Goal: Information Seeking & Learning: Learn about a topic

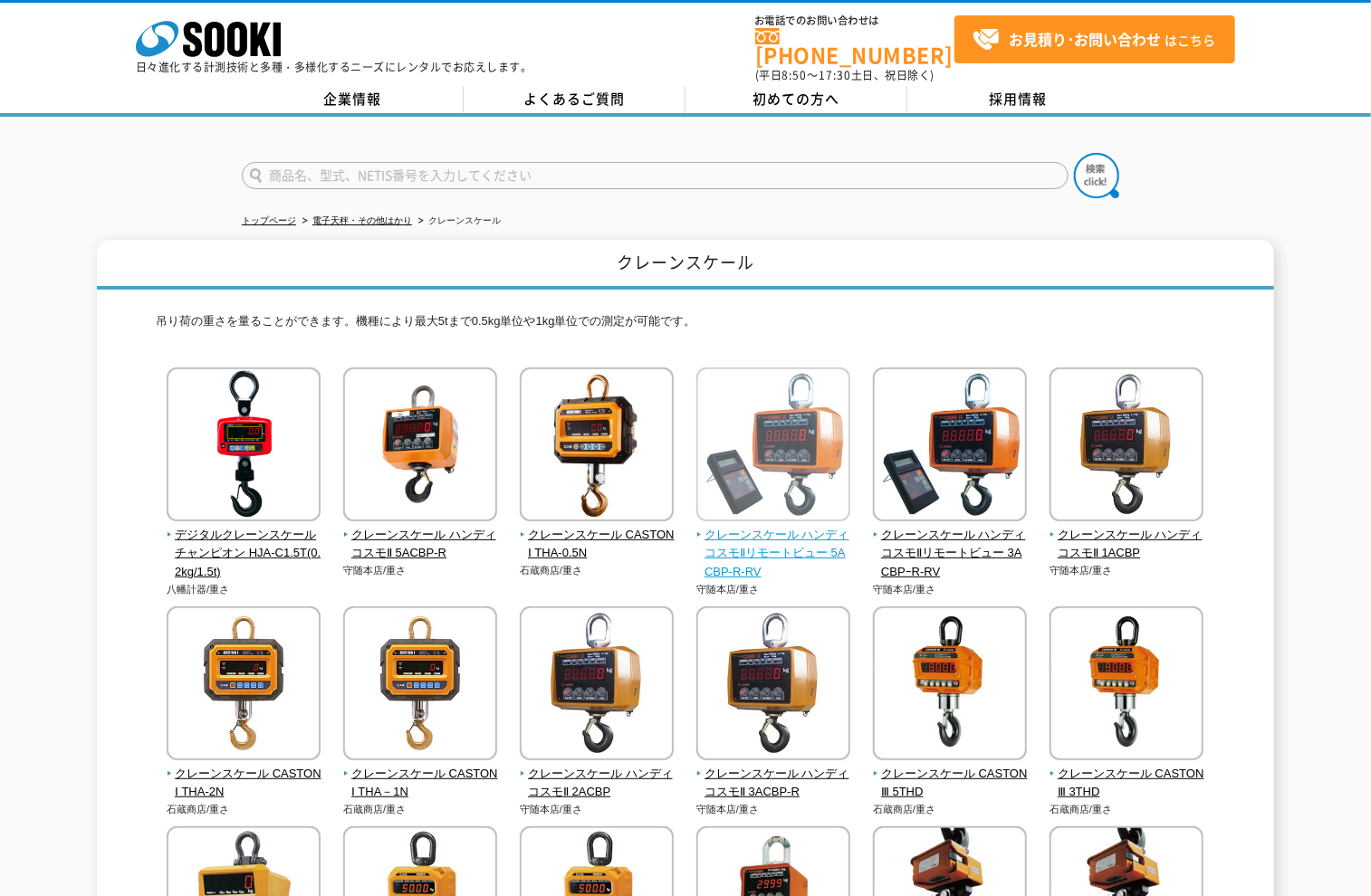
click at [775, 460] on img at bounding box center [773, 447] width 154 height 158
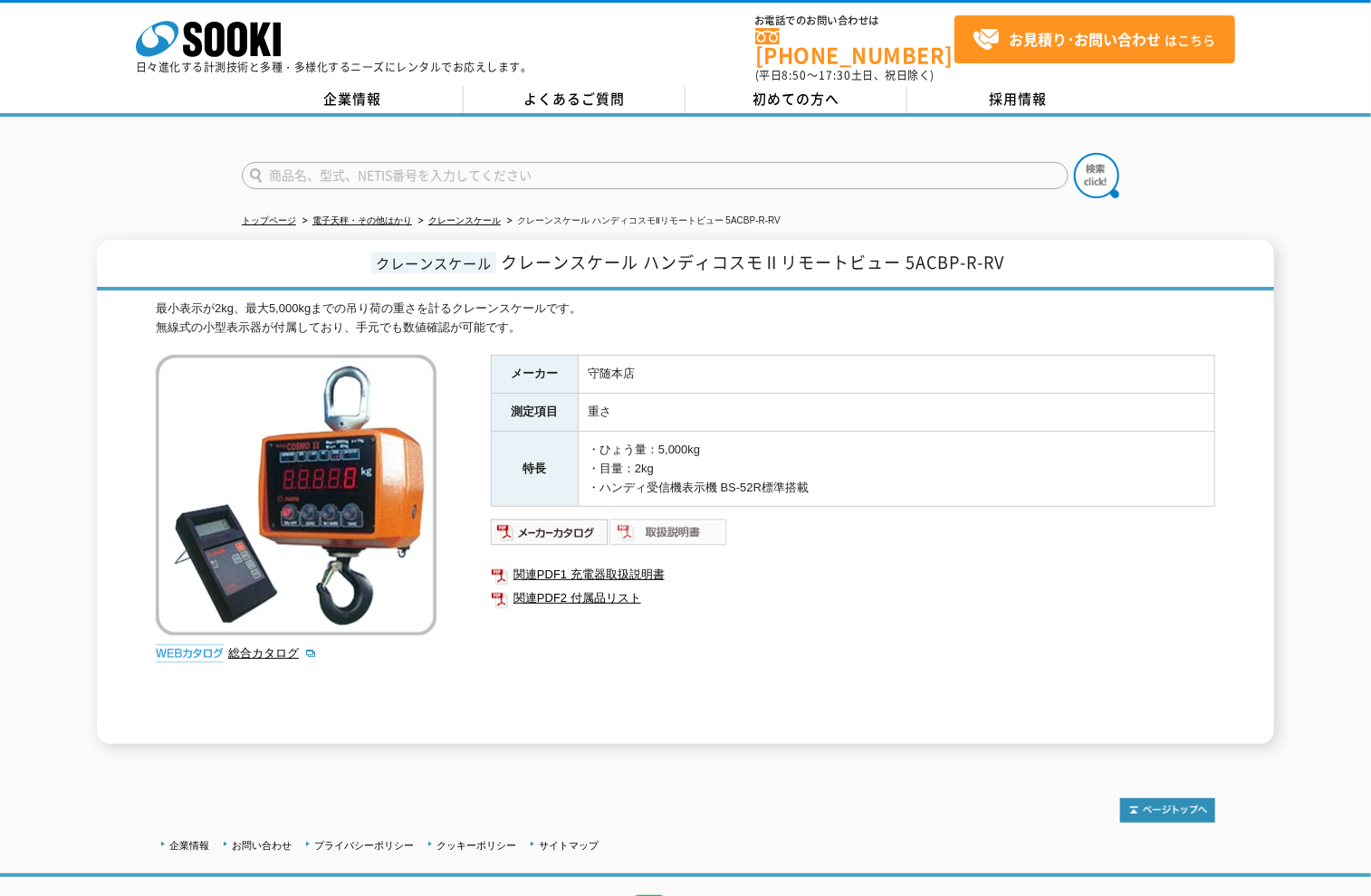
click at [640, 529] on img at bounding box center [668, 532] width 118 height 29
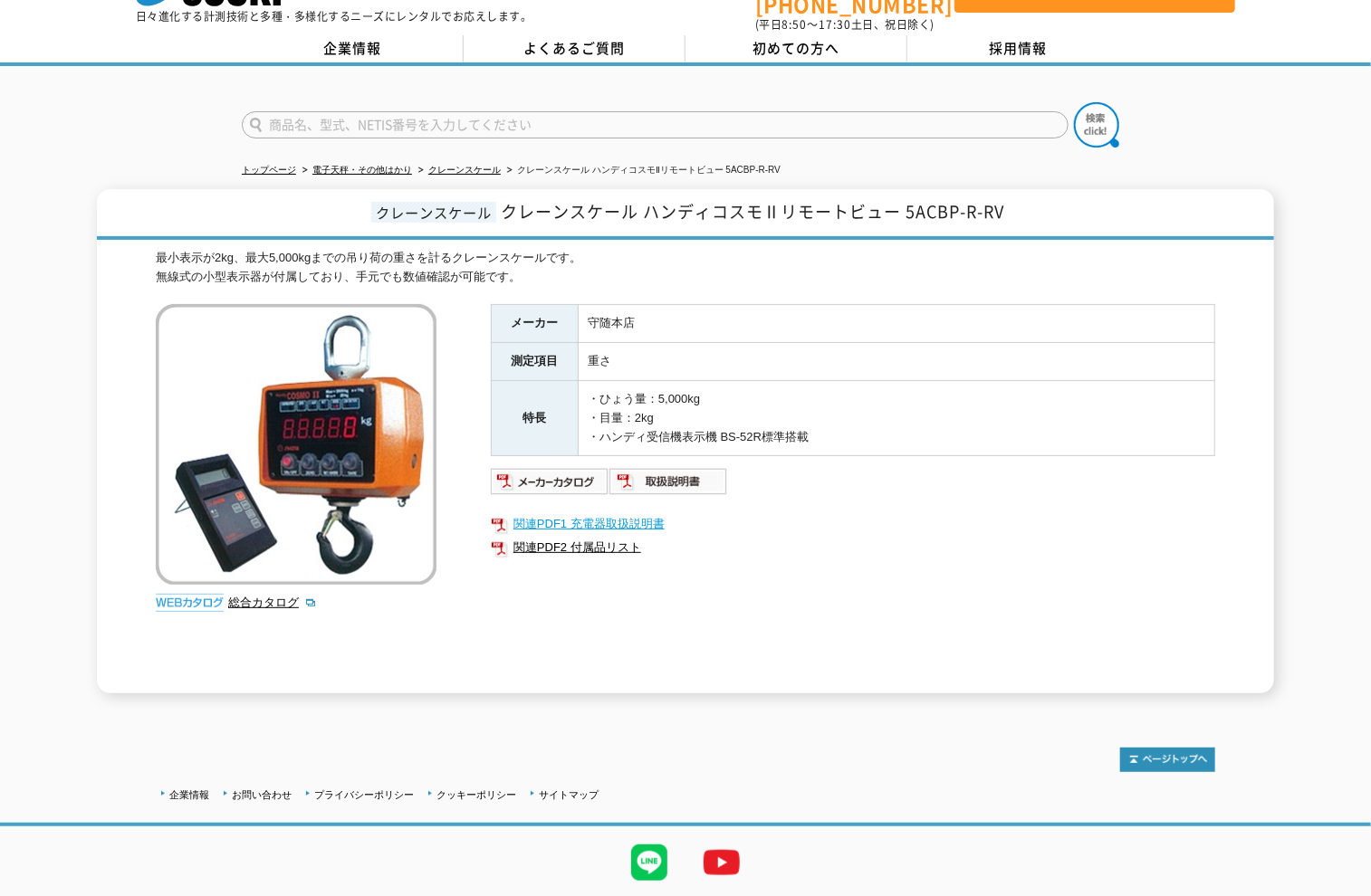
scroll to position [94, 0]
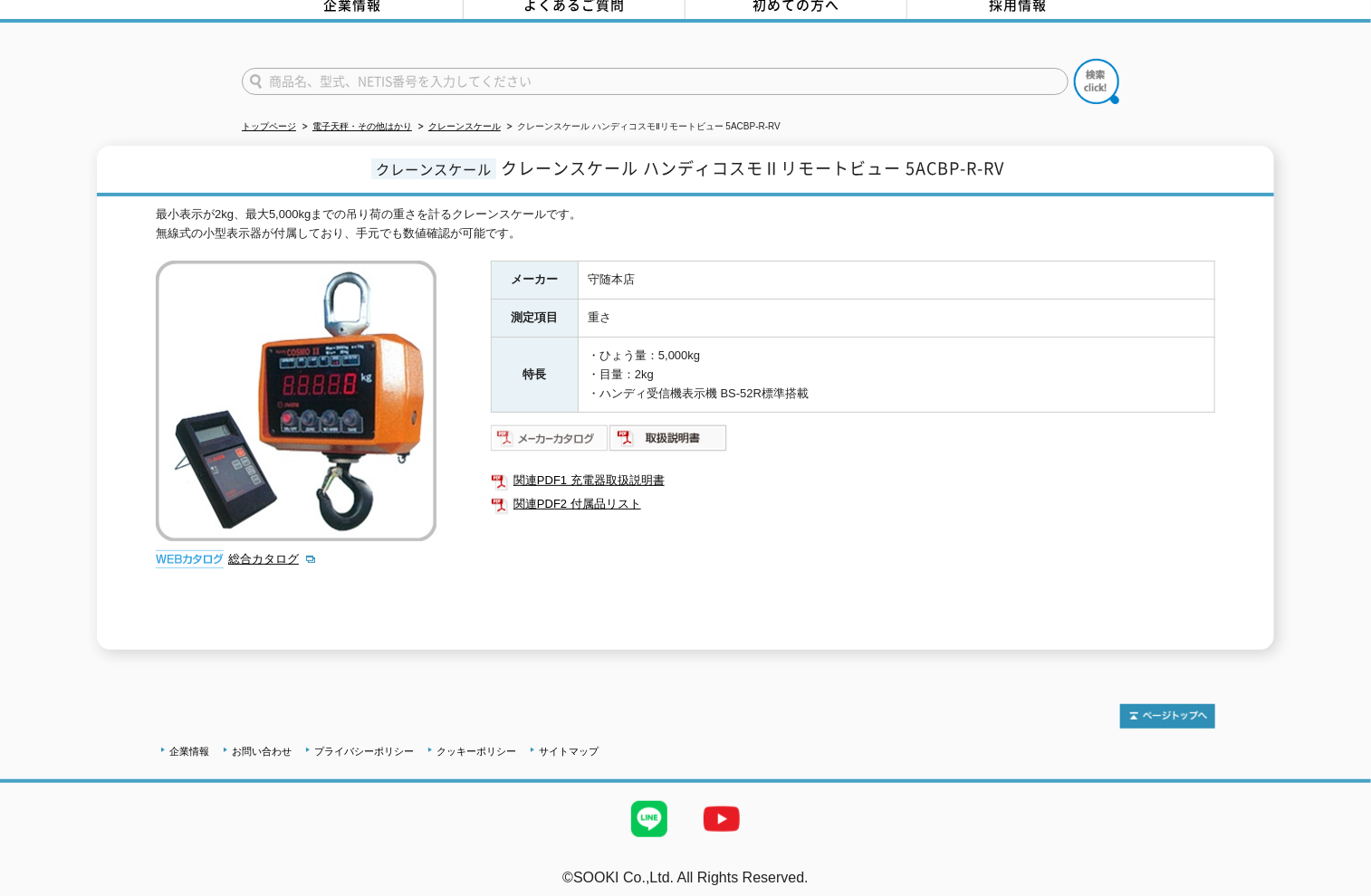
click at [561, 428] on img at bounding box center [549, 437] width 118 height 29
click at [670, 428] on img at bounding box center [668, 437] width 118 height 29
